Goal: Register for event/course

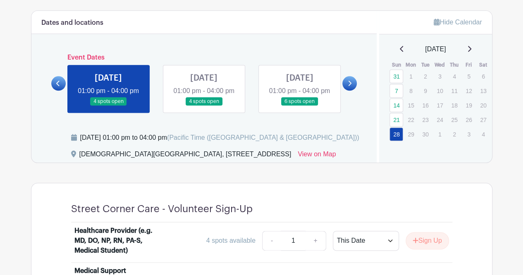
scroll to position [367, 0]
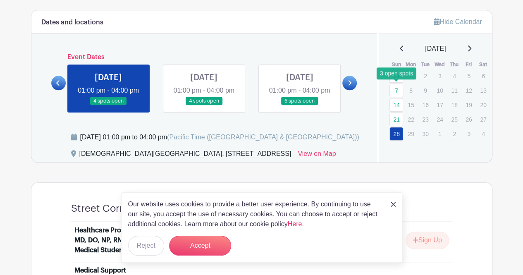
click at [398, 86] on link "7" at bounding box center [397, 91] width 14 height 14
click at [393, 204] on img at bounding box center [393, 204] width 5 height 5
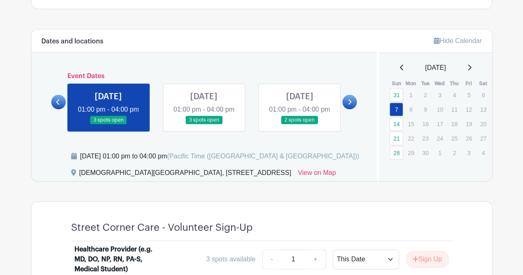
scroll to position [347, 0]
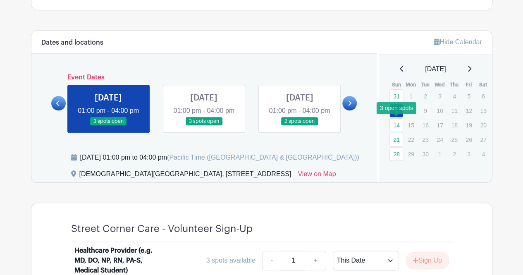
click at [398, 123] on link "14" at bounding box center [397, 125] width 14 height 14
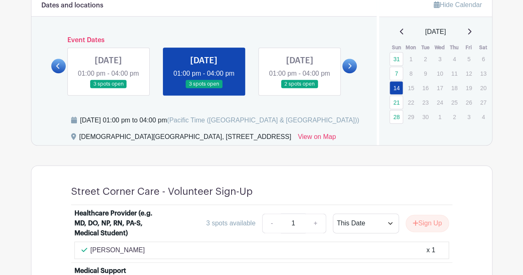
scroll to position [379, 0]
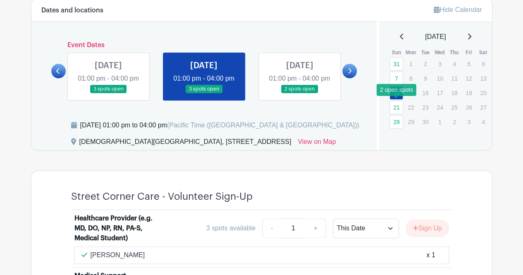
click at [396, 105] on link "21" at bounding box center [397, 108] width 14 height 14
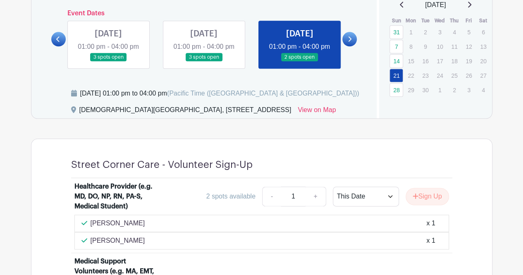
scroll to position [409, 0]
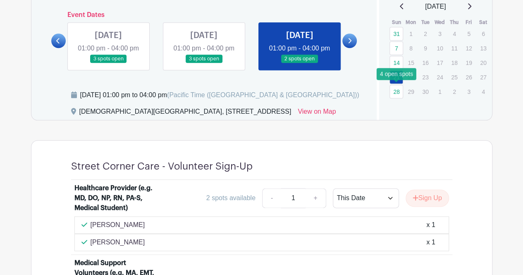
click at [396, 92] on link "28" at bounding box center [397, 92] width 14 height 14
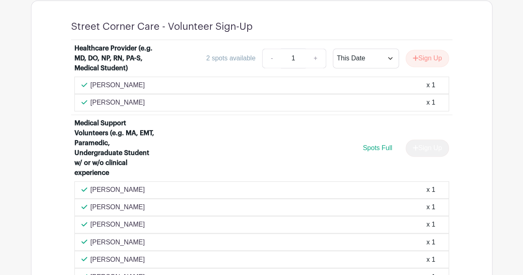
scroll to position [549, 0]
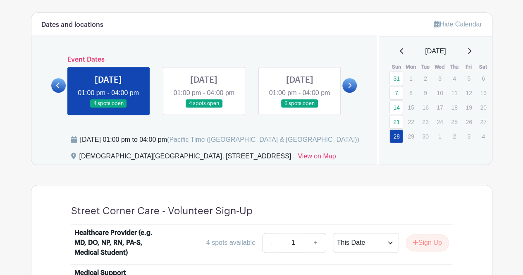
scroll to position [364, 0]
click at [472, 50] on icon at bounding box center [469, 51] width 4 height 7
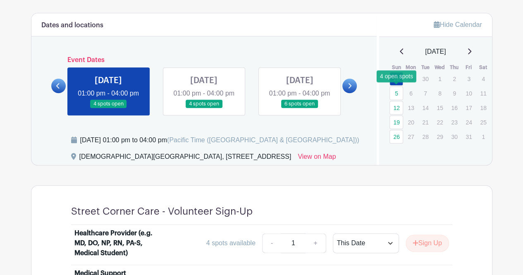
click at [393, 92] on link "5" at bounding box center [397, 93] width 14 height 14
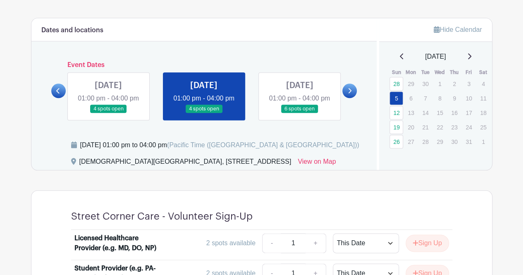
scroll to position [321, 0]
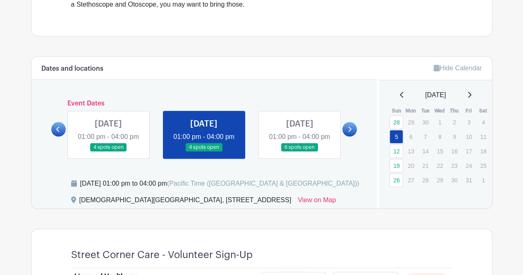
click at [472, 93] on icon at bounding box center [469, 94] width 4 height 7
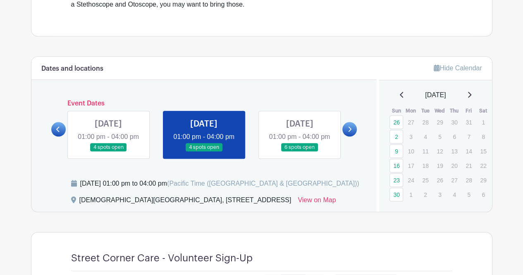
click at [472, 93] on icon at bounding box center [469, 95] width 3 height 6
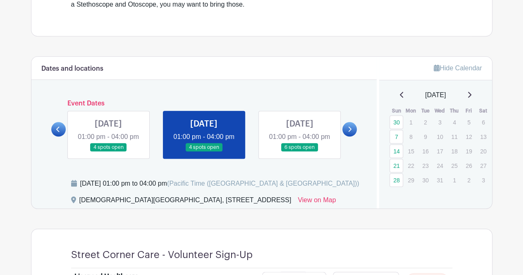
click at [470, 93] on div "[DATE]" at bounding box center [435, 95] width 93 height 10
click at [472, 91] on icon at bounding box center [469, 94] width 4 height 7
click at [472, 95] on icon at bounding box center [469, 94] width 4 height 7
click at [472, 94] on icon at bounding box center [469, 95] width 3 height 6
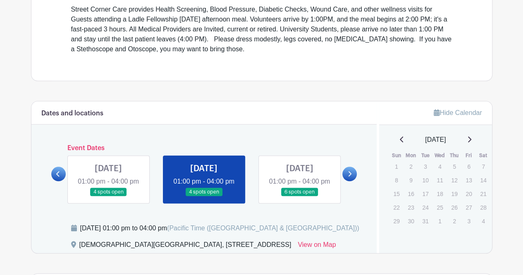
scroll to position [275, 0]
click at [299, 197] on link at bounding box center [299, 197] width 0 height 0
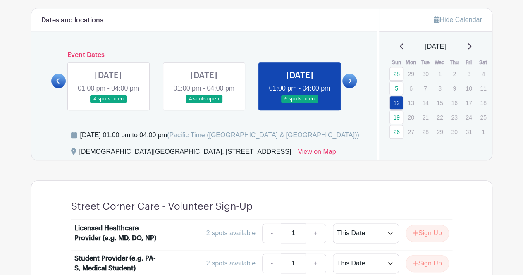
scroll to position [367, 0]
